Goal: Check status: Check status

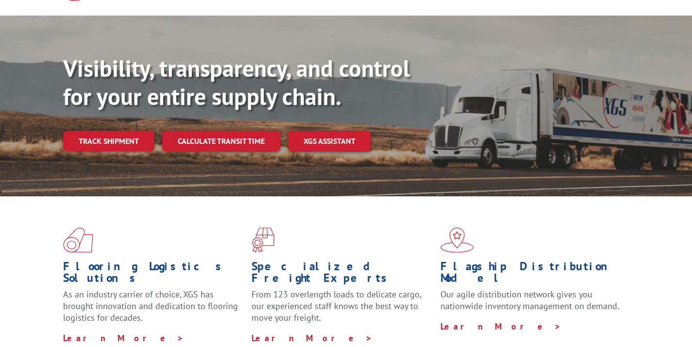
scroll to position [78, 0]
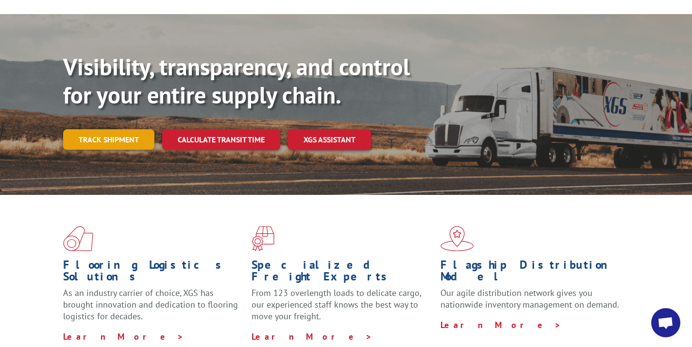
click at [130, 129] on link "Track shipment" at bounding box center [108, 139] width 91 height 20
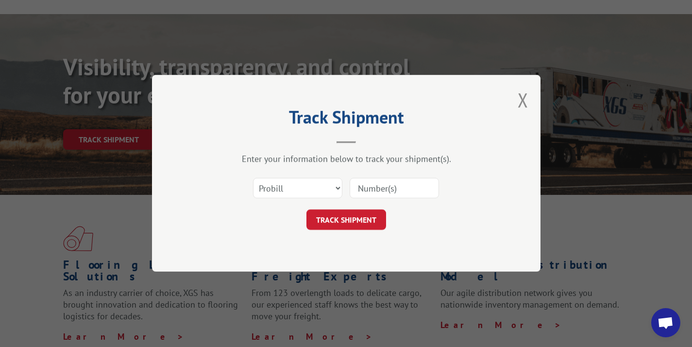
click at [359, 195] on input at bounding box center [393, 188] width 89 height 20
paste input "17602121"
type input "17602121"
click at [360, 213] on button "TRACK SHIPMENT" at bounding box center [346, 220] width 80 height 20
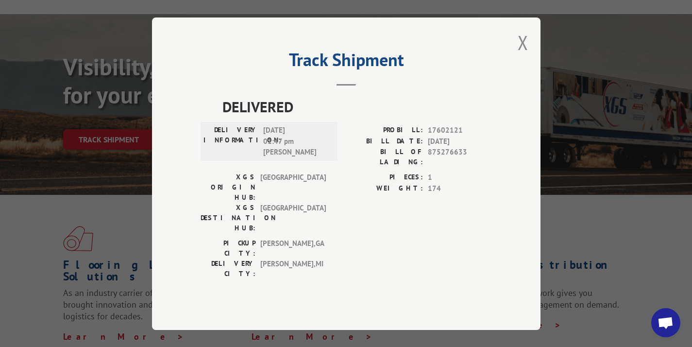
scroll to position [415, 0]
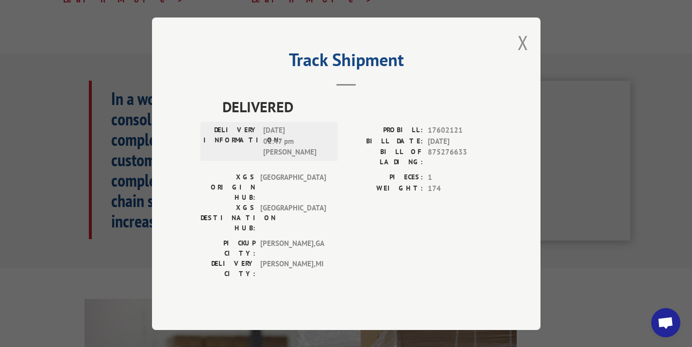
click at [512, 63] on div "Track Shipment DELIVERED DELIVERY INFORMATION: [DATE] 01:47 pm [PERSON_NAME]: 1…" at bounding box center [346, 173] width 388 height 312
click at [520, 55] on button "Close modal" at bounding box center [522, 43] width 11 height 26
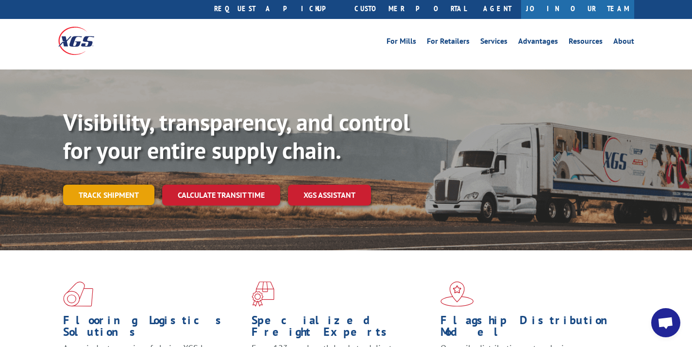
click at [150, 184] on link "Track shipment" at bounding box center [108, 194] width 91 height 20
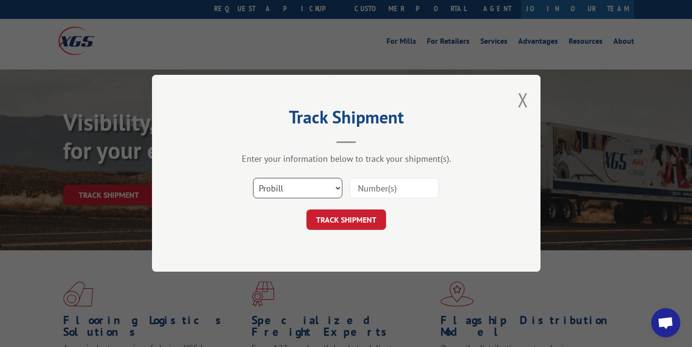
click at [306, 182] on select "Select category... Probill BOL PO" at bounding box center [297, 188] width 89 height 20
select select "po"
click at [363, 188] on input at bounding box center [393, 188] width 89 height 20
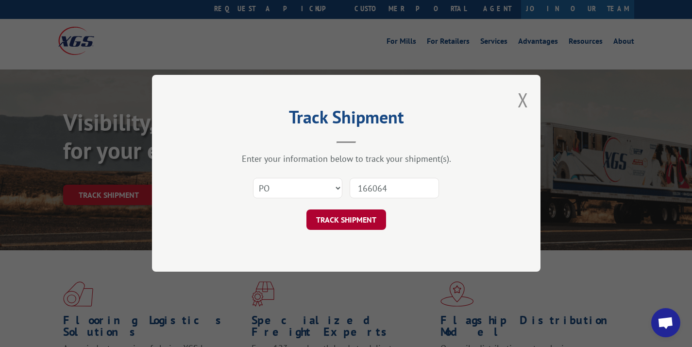
type input "166064"
click at [350, 229] on button "TRACK SHIPMENT" at bounding box center [346, 220] width 80 height 20
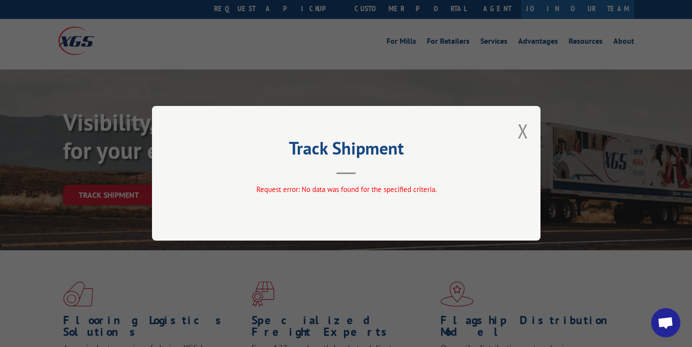
click at [516, 129] on div "Track Shipment Request error: No data was found for the specified criteria." at bounding box center [346, 173] width 388 height 134
click at [520, 129] on button "Close modal" at bounding box center [522, 131] width 11 height 26
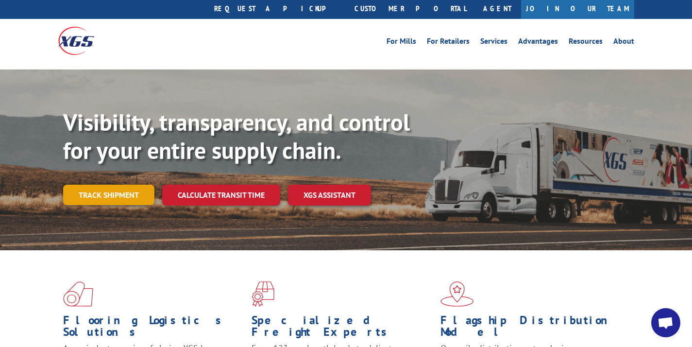
click at [108, 184] on link "Track shipment" at bounding box center [108, 194] width 91 height 20
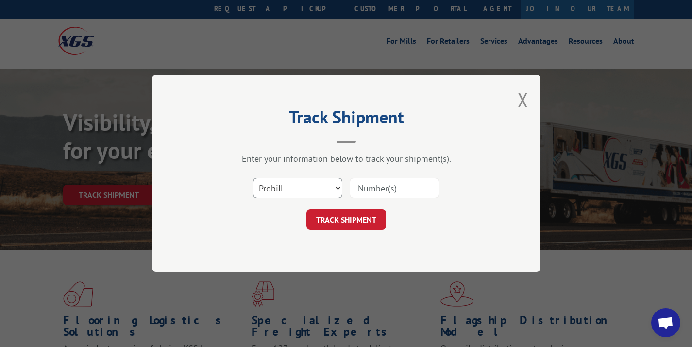
click at [291, 187] on select "Select category... Probill BOL PO" at bounding box center [297, 188] width 89 height 20
select select "po"
click at [371, 187] on input at bounding box center [393, 188] width 89 height 20
type input "166064"
click at [297, 189] on select "Select category... Probill BOL PO" at bounding box center [297, 188] width 89 height 20
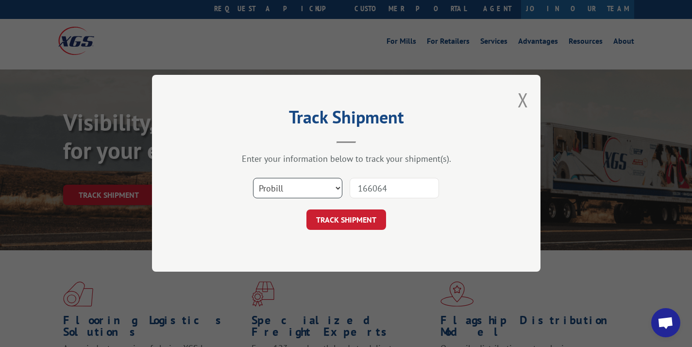
click at [279, 193] on select "Select category... Probill BOL PO" at bounding box center [297, 188] width 89 height 20
select select "bol"
click at [320, 210] on button "TRACK SHIPMENT" at bounding box center [346, 220] width 80 height 20
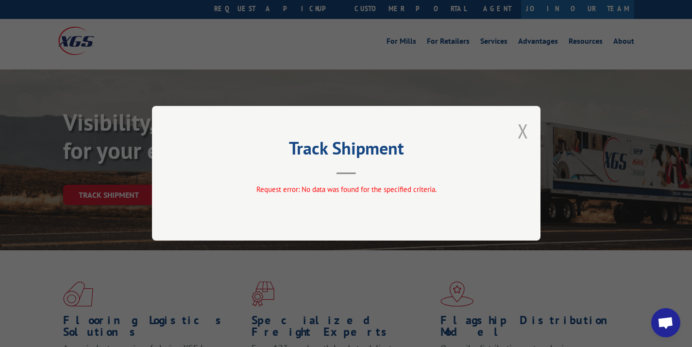
click at [523, 128] on button "Close modal" at bounding box center [522, 131] width 11 height 26
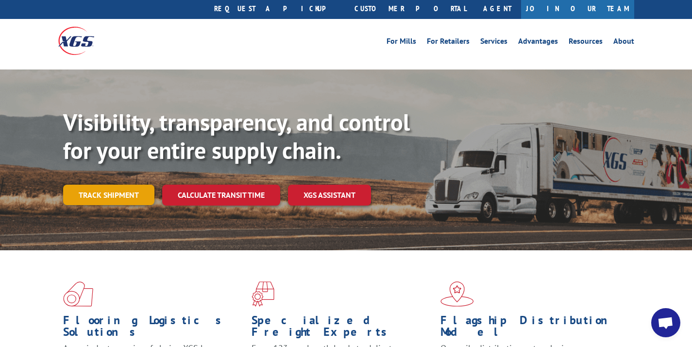
click at [109, 184] on link "Track shipment" at bounding box center [108, 194] width 91 height 20
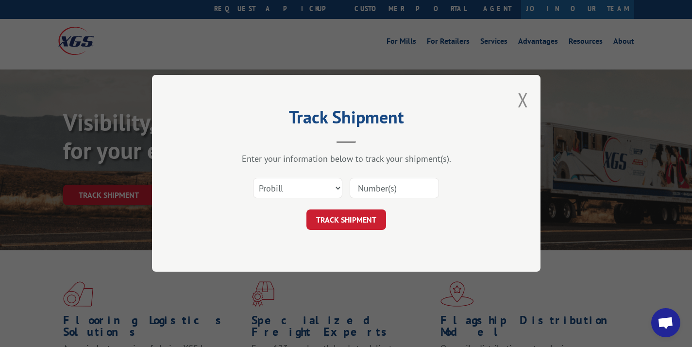
click at [377, 189] on input at bounding box center [393, 188] width 89 height 20
paste input "17589279"
type input "17589279"
click at [361, 217] on button "TRACK SHIPMENT" at bounding box center [346, 220] width 80 height 20
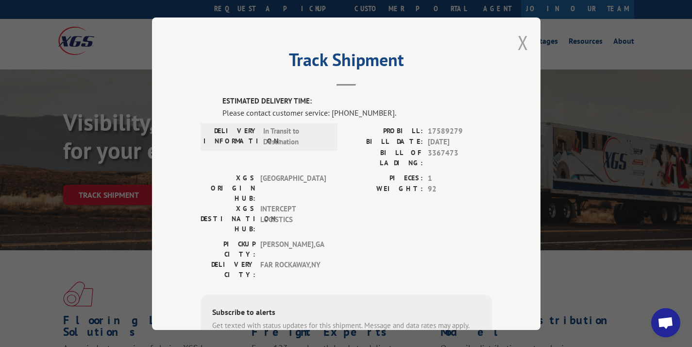
click at [518, 42] on button "Close modal" at bounding box center [522, 43] width 11 height 26
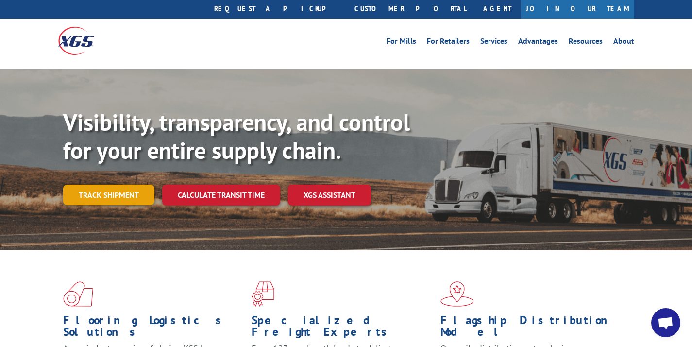
click at [120, 184] on link "Track shipment" at bounding box center [108, 194] width 91 height 20
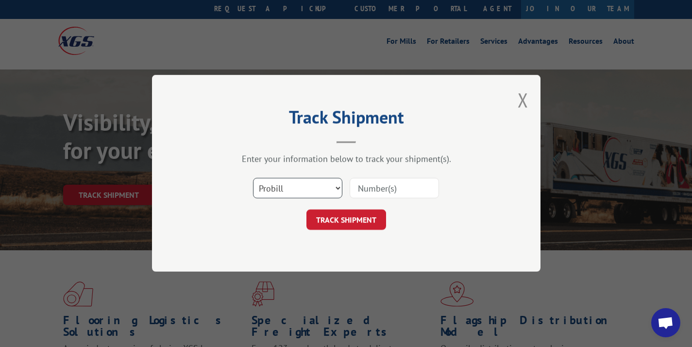
click at [288, 182] on select "Select category... Probill BOL PO" at bounding box center [297, 188] width 89 height 20
select select "bol"
click at [371, 192] on input at bounding box center [393, 188] width 89 height 20
paste input "6835218"
type input "6835218"
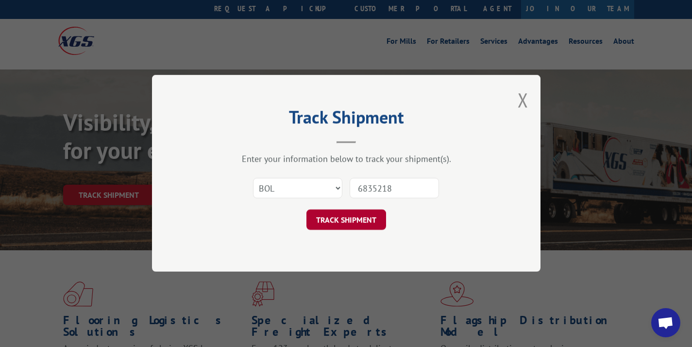
click at [363, 214] on button "TRACK SHIPMENT" at bounding box center [346, 220] width 80 height 20
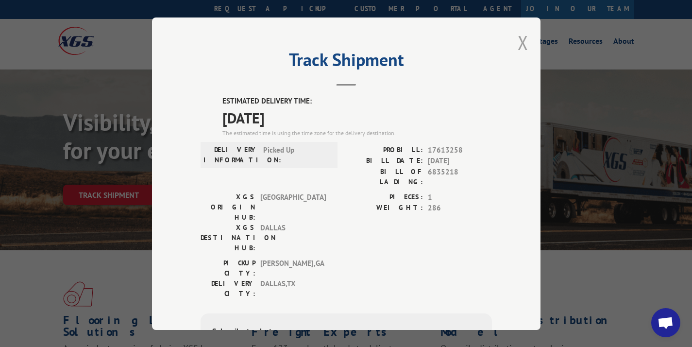
click at [517, 49] on button "Close modal" at bounding box center [522, 43] width 11 height 26
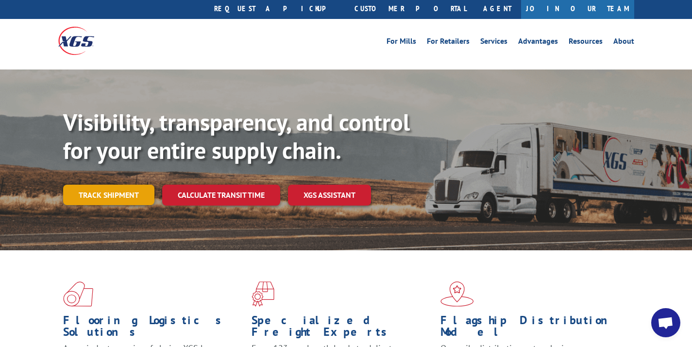
click at [131, 184] on link "Track shipment" at bounding box center [108, 194] width 91 height 20
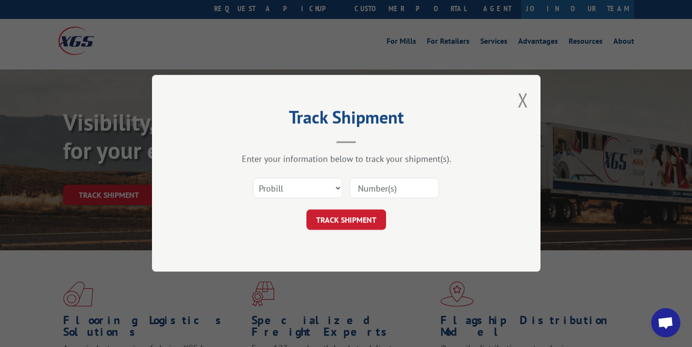
scroll to position [0, 0]
click at [304, 177] on div "Select category... Probill BOL PO" at bounding box center [297, 188] width 88 height 22
click at [299, 182] on select "Select category... Probill BOL PO" at bounding box center [297, 188] width 89 height 20
select select "bol"
click at [355, 188] on input at bounding box center [393, 188] width 89 height 20
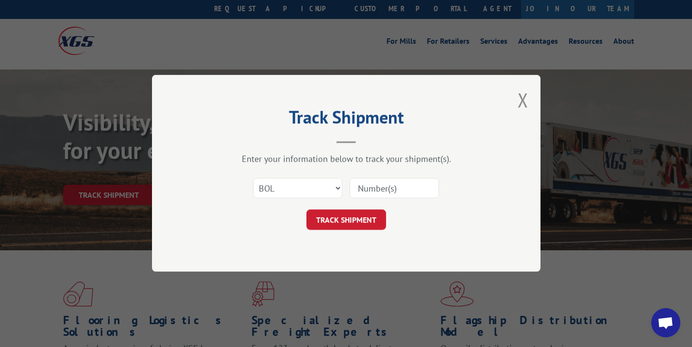
paste input "362715"
type input "362715"
click at [346, 221] on button "TRACK SHIPMENT" at bounding box center [346, 220] width 80 height 20
